Goal: Go to known website: Access a specific website the user already knows

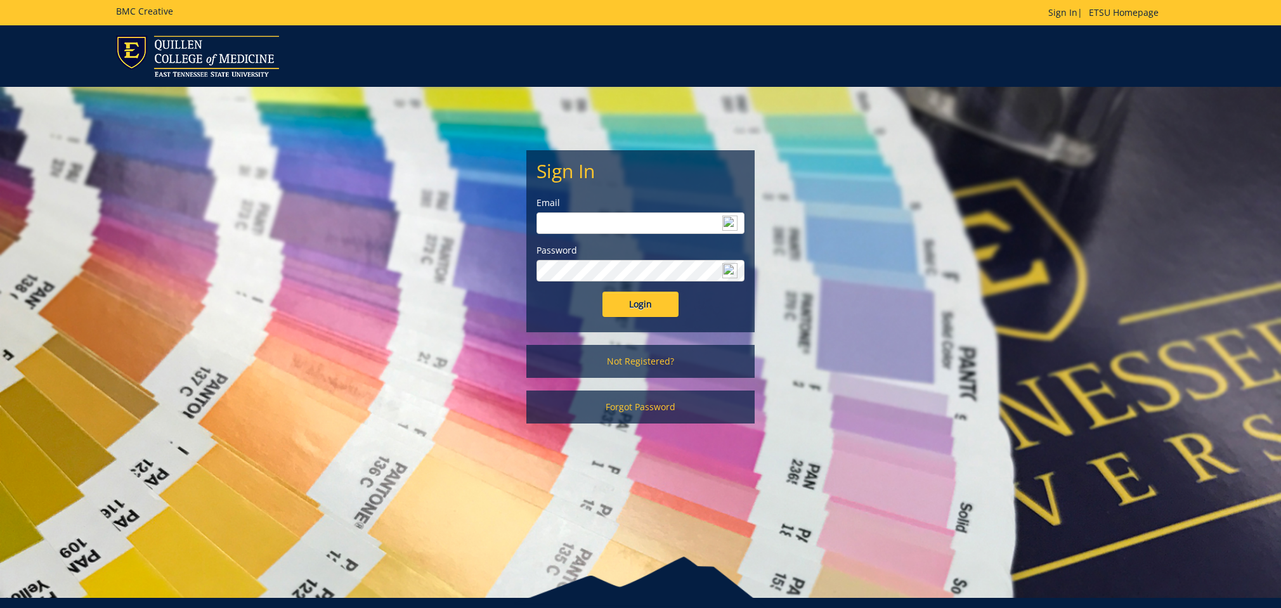
type input "[EMAIL_ADDRESS][DOMAIN_NAME]"
click at [641, 301] on input "Login" at bounding box center [640, 304] width 76 height 25
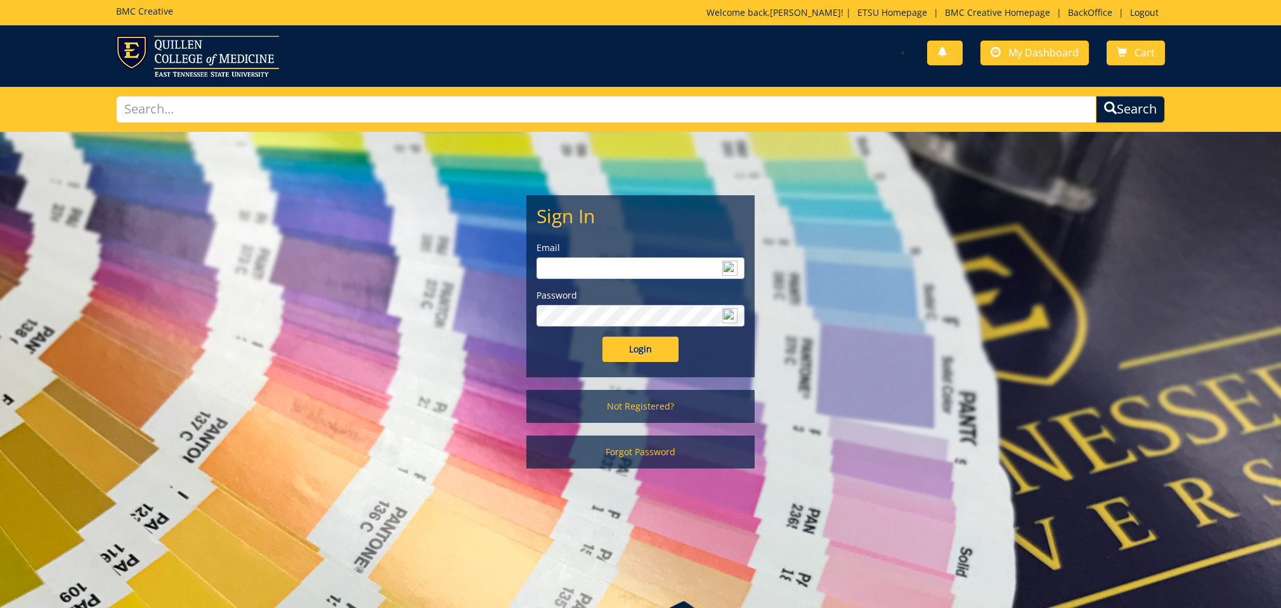
type input "[EMAIL_ADDRESS][DOMAIN_NAME]"
click at [618, 344] on input "Login" at bounding box center [640, 349] width 76 height 25
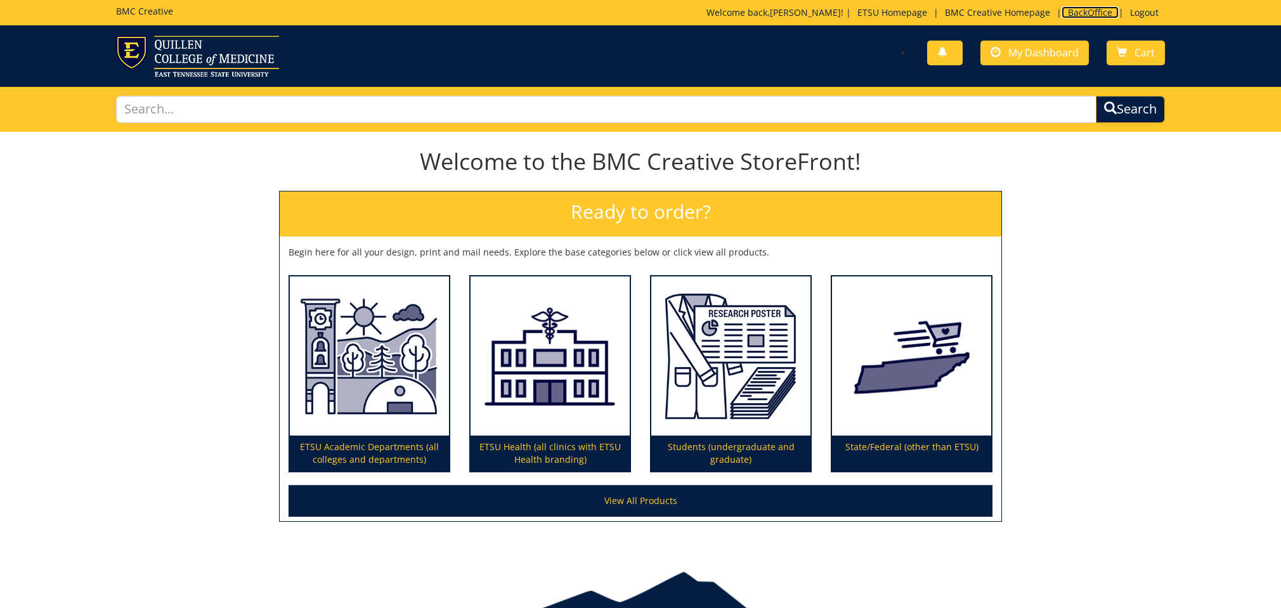
click at [1072, 11] on link "BackOffice" at bounding box center [1090, 12] width 57 height 12
